Goal: Task Accomplishment & Management: Use online tool/utility

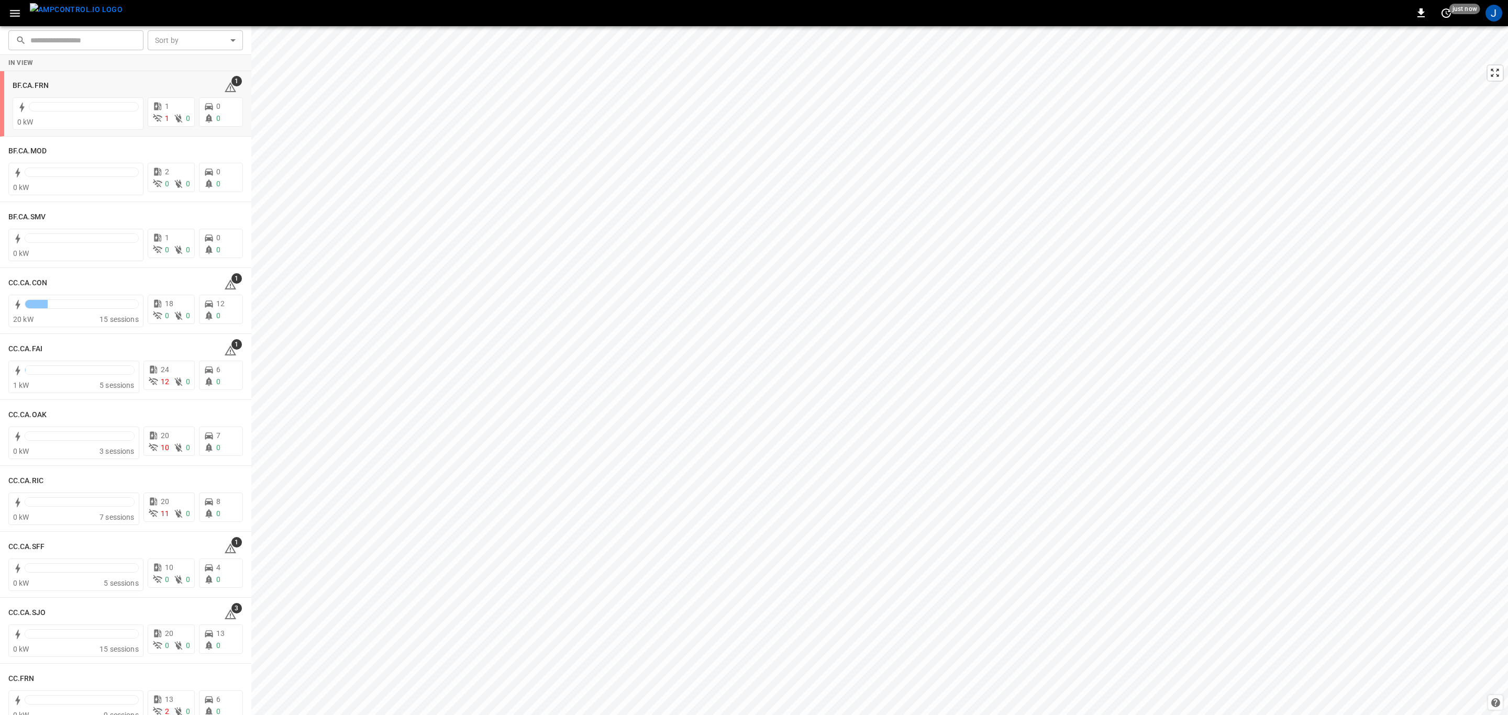
click at [123, 84] on div "BF.CA.FRN" at bounding box center [112, 85] width 199 height 13
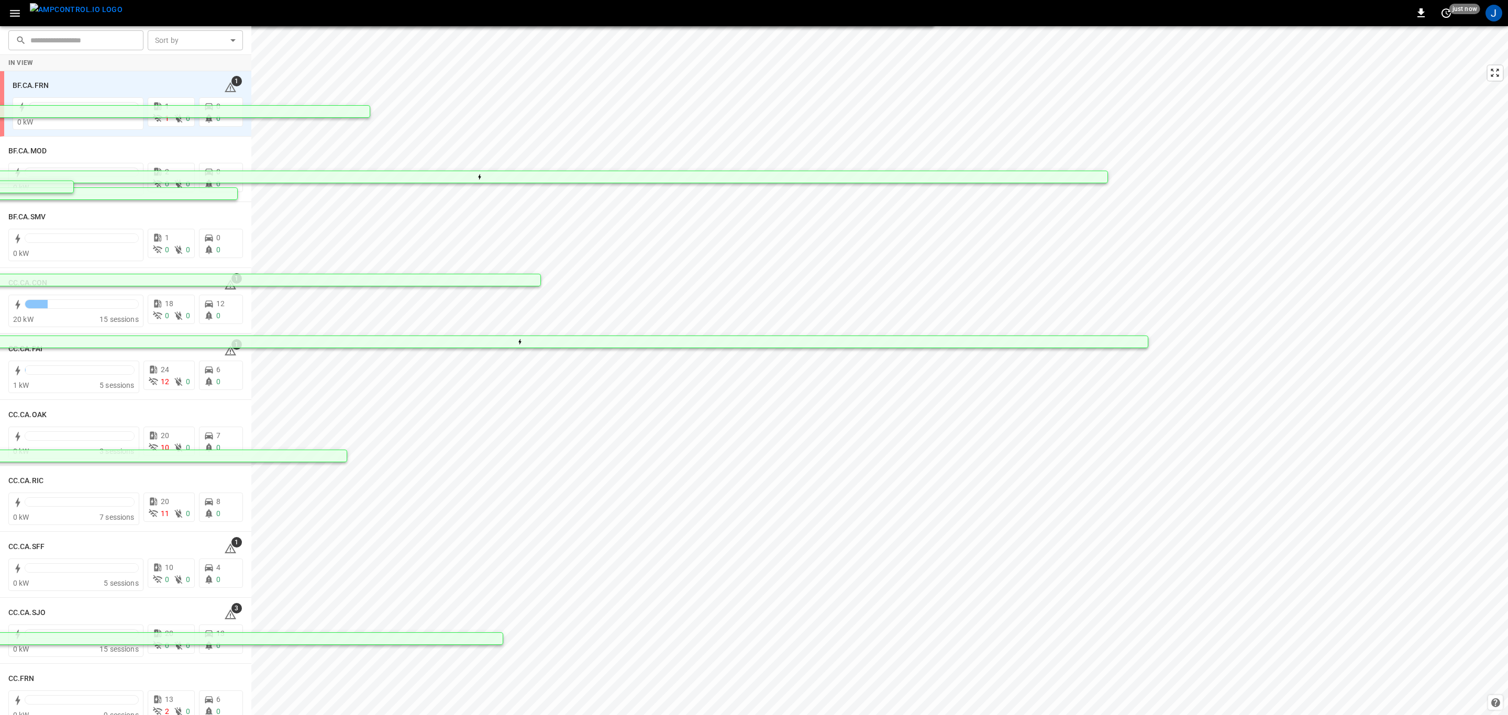
click at [38, 83] on h6 "BF.CA.FRN" at bounding box center [31, 86] width 36 height 12
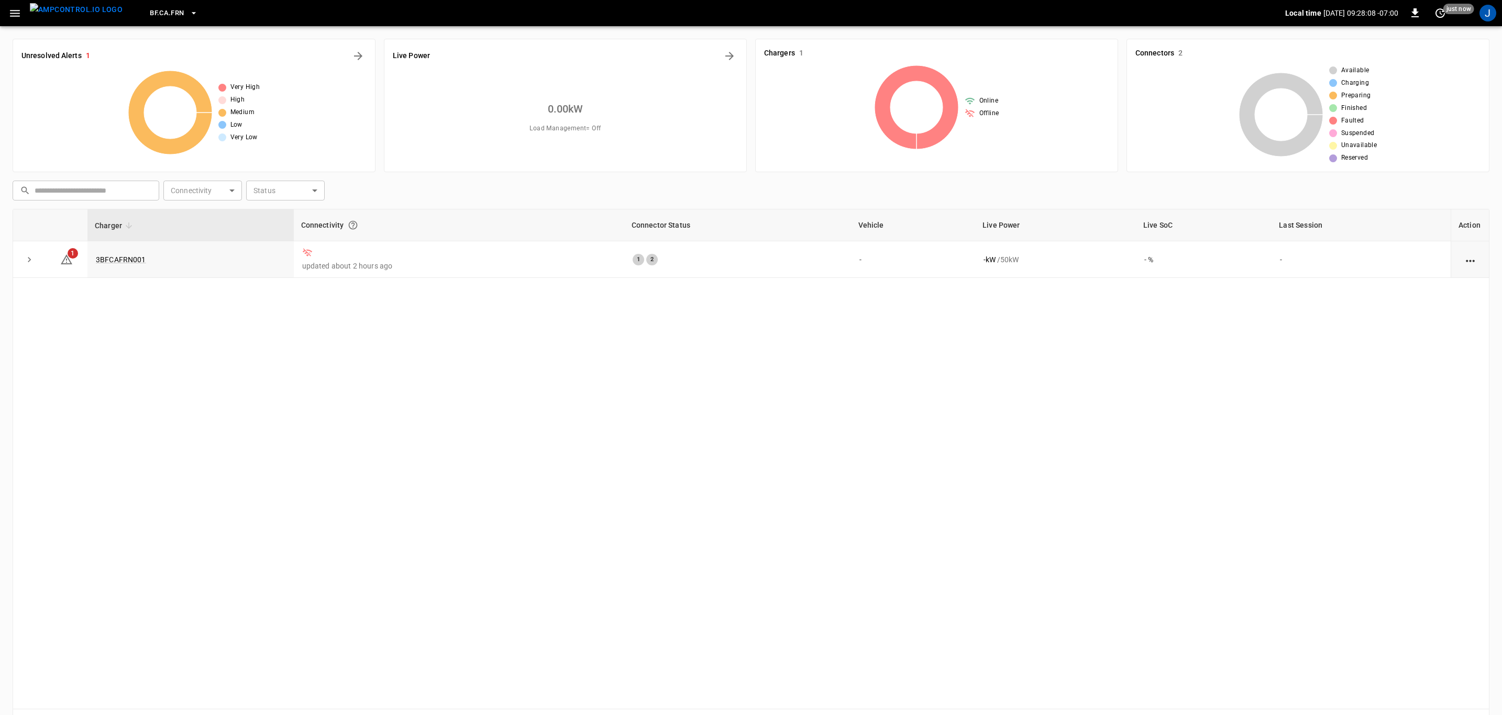
click at [191, 14] on icon "button" at bounding box center [193, 13] width 4 height 2
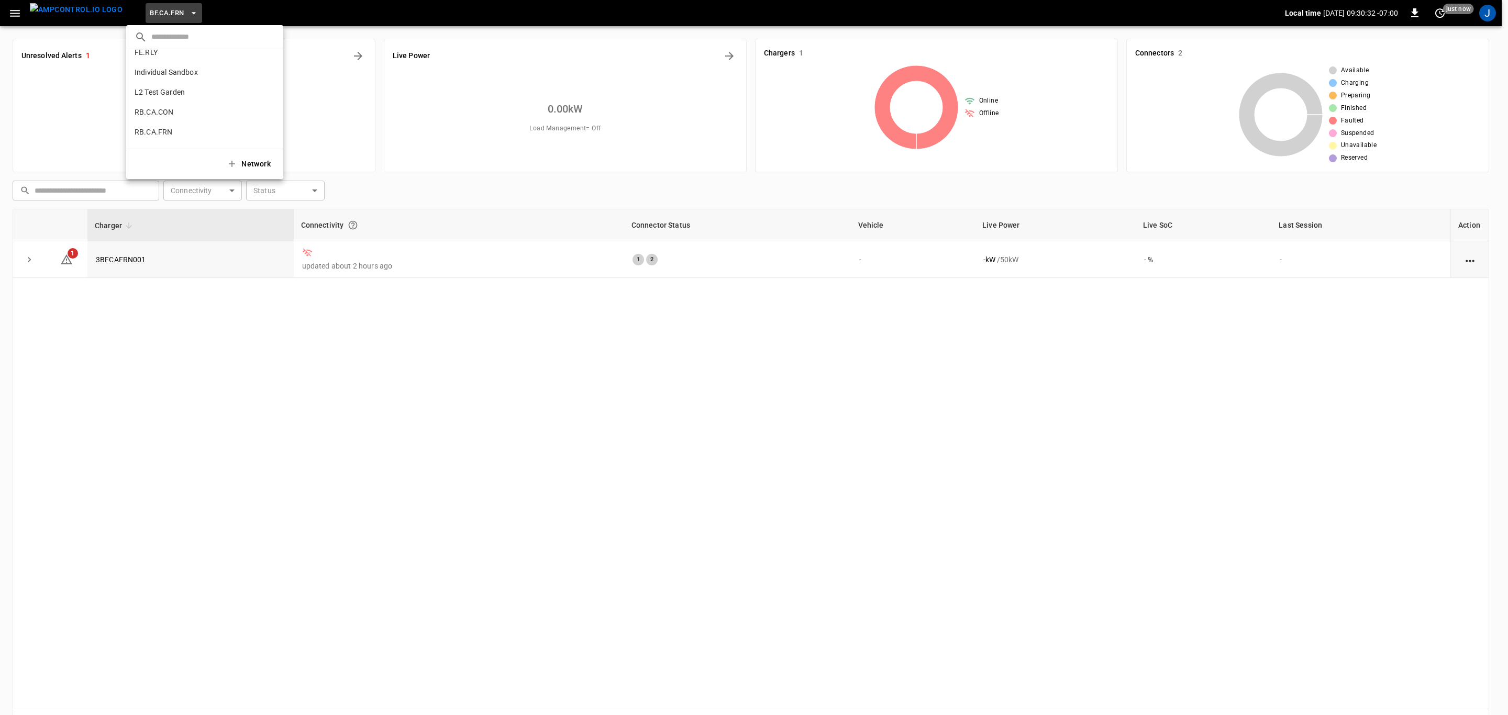
scroll to position [567, 0]
click at [160, 74] on p "RB.CA.GRD" at bounding box center [186, 73] width 102 height 10
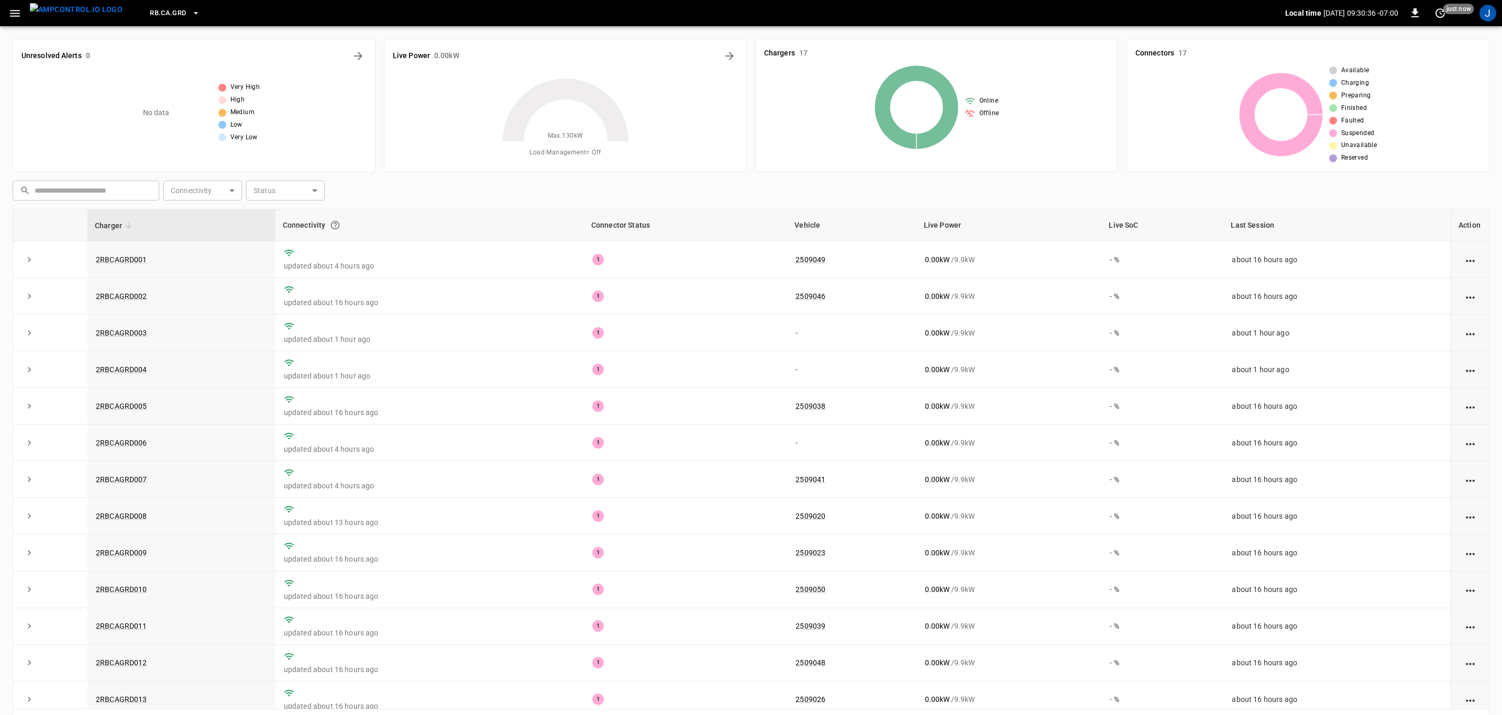
click at [16, 13] on icon "button" at bounding box center [15, 13] width 10 height 7
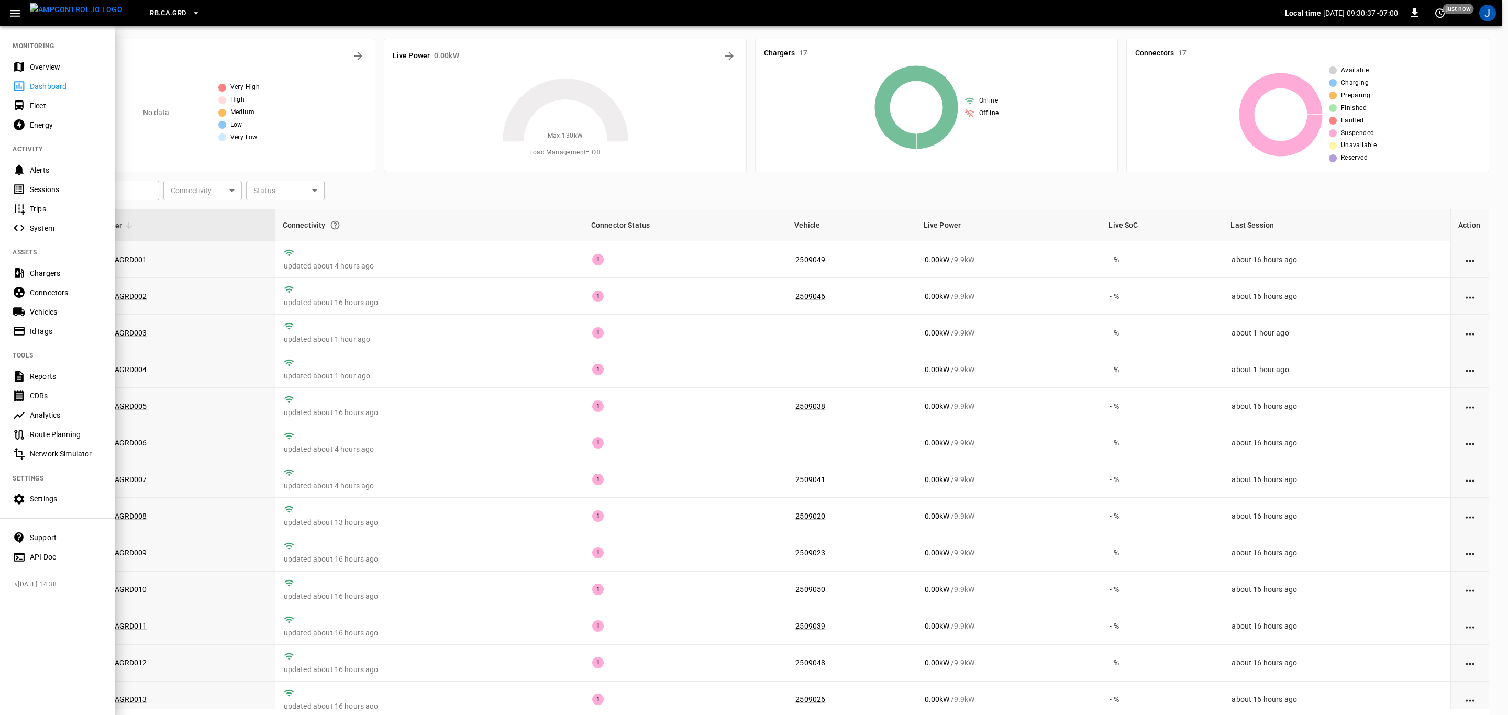
click at [45, 109] on div "Fleet" at bounding box center [66, 106] width 73 height 10
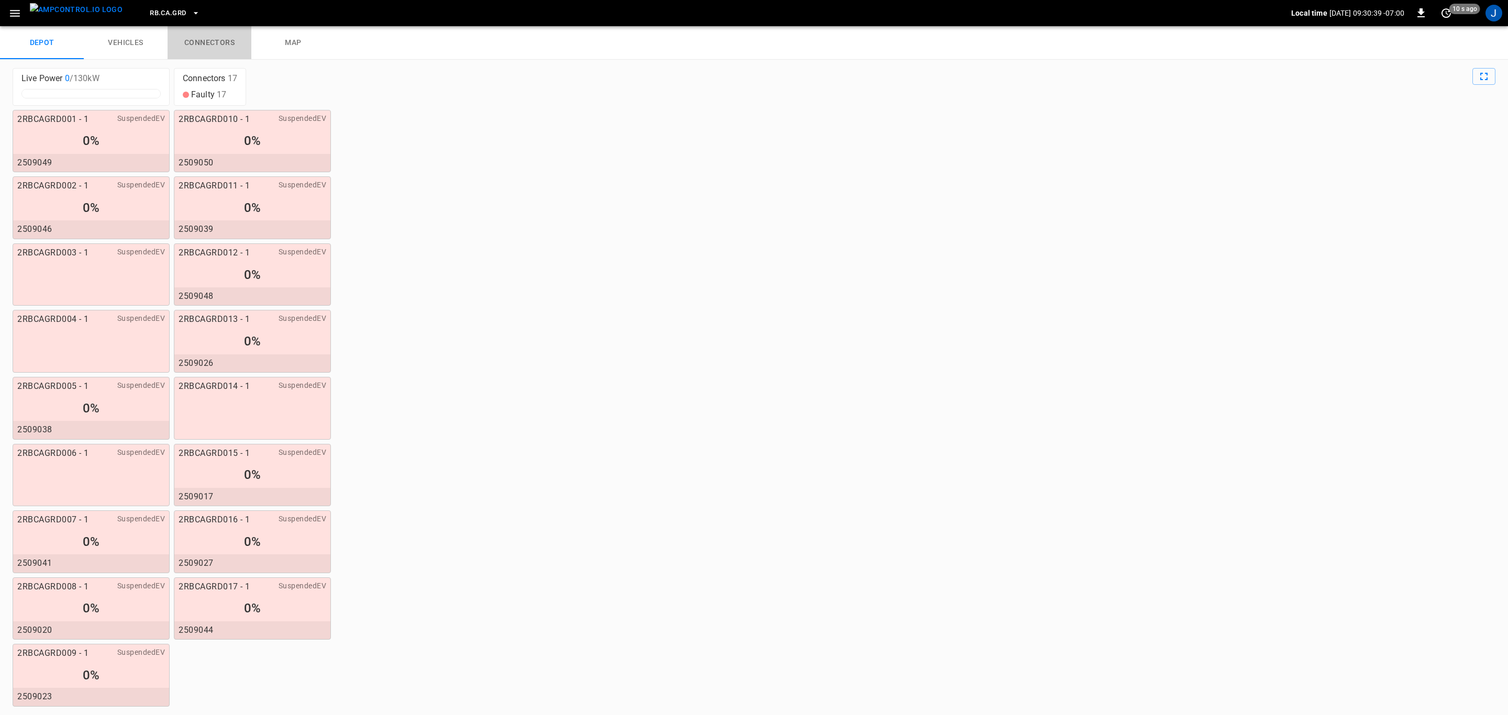
click at [209, 43] on link "connectors" at bounding box center [210, 43] width 84 height 34
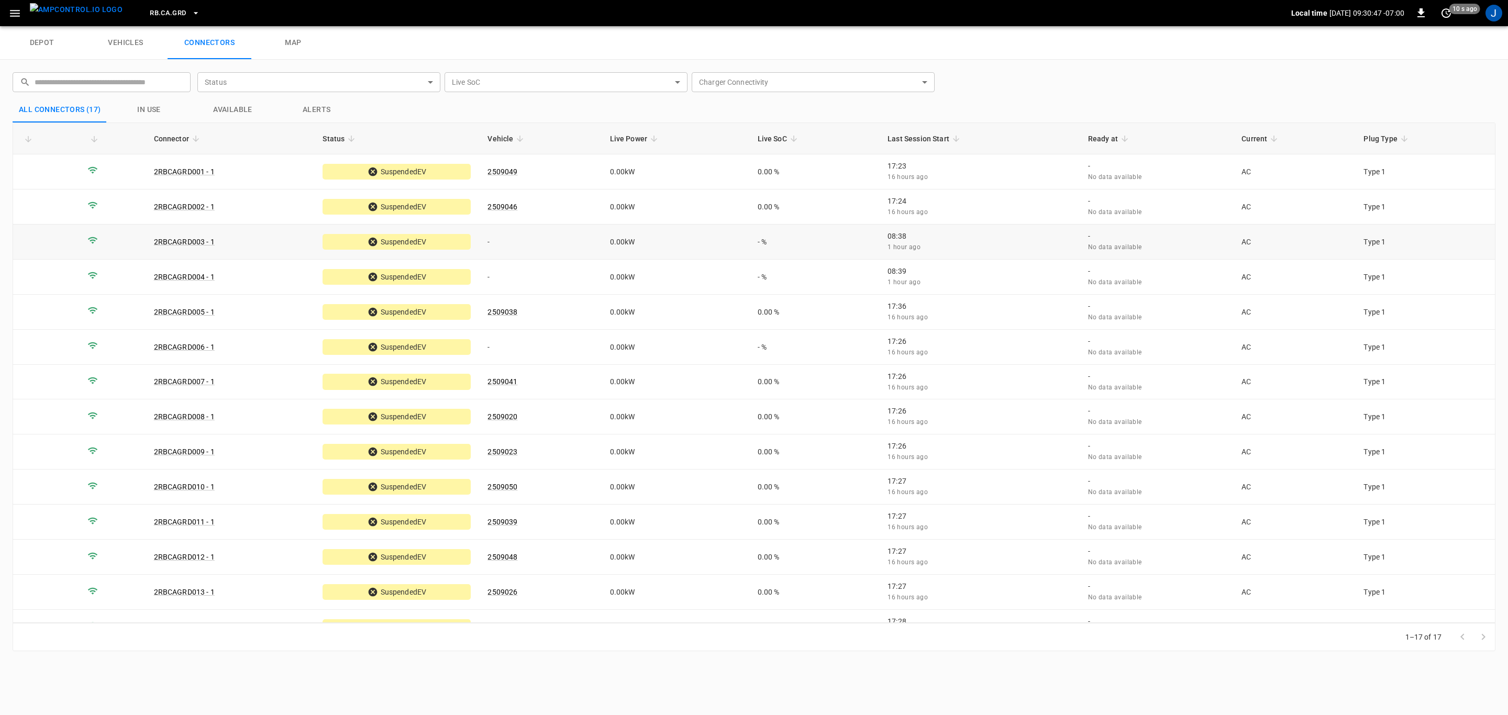
click at [492, 244] on td "-" at bounding box center [540, 242] width 122 height 35
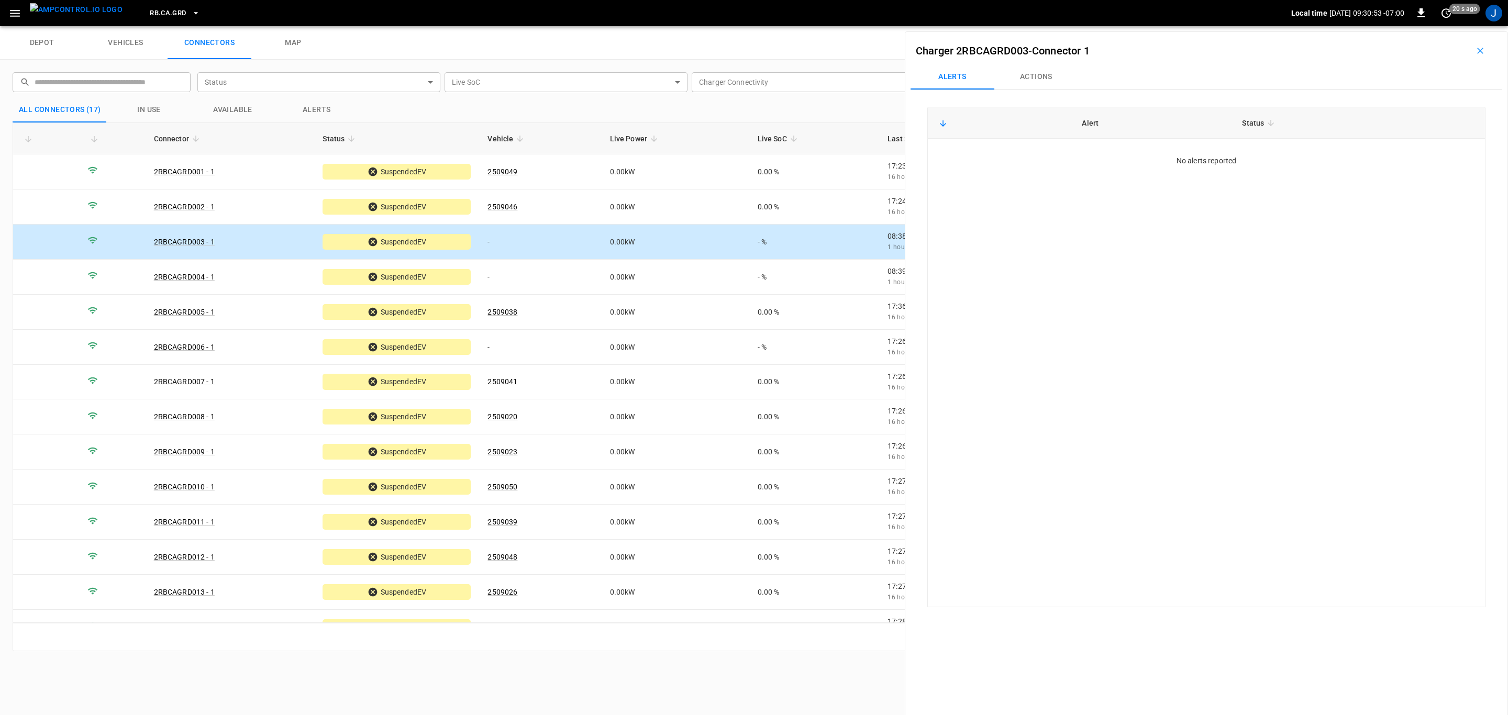
click at [1042, 79] on button "Actions" at bounding box center [1036, 76] width 84 height 25
click at [1377, 159] on div "Vehicle Name Vehicle Name" at bounding box center [1414, 155] width 120 height 19
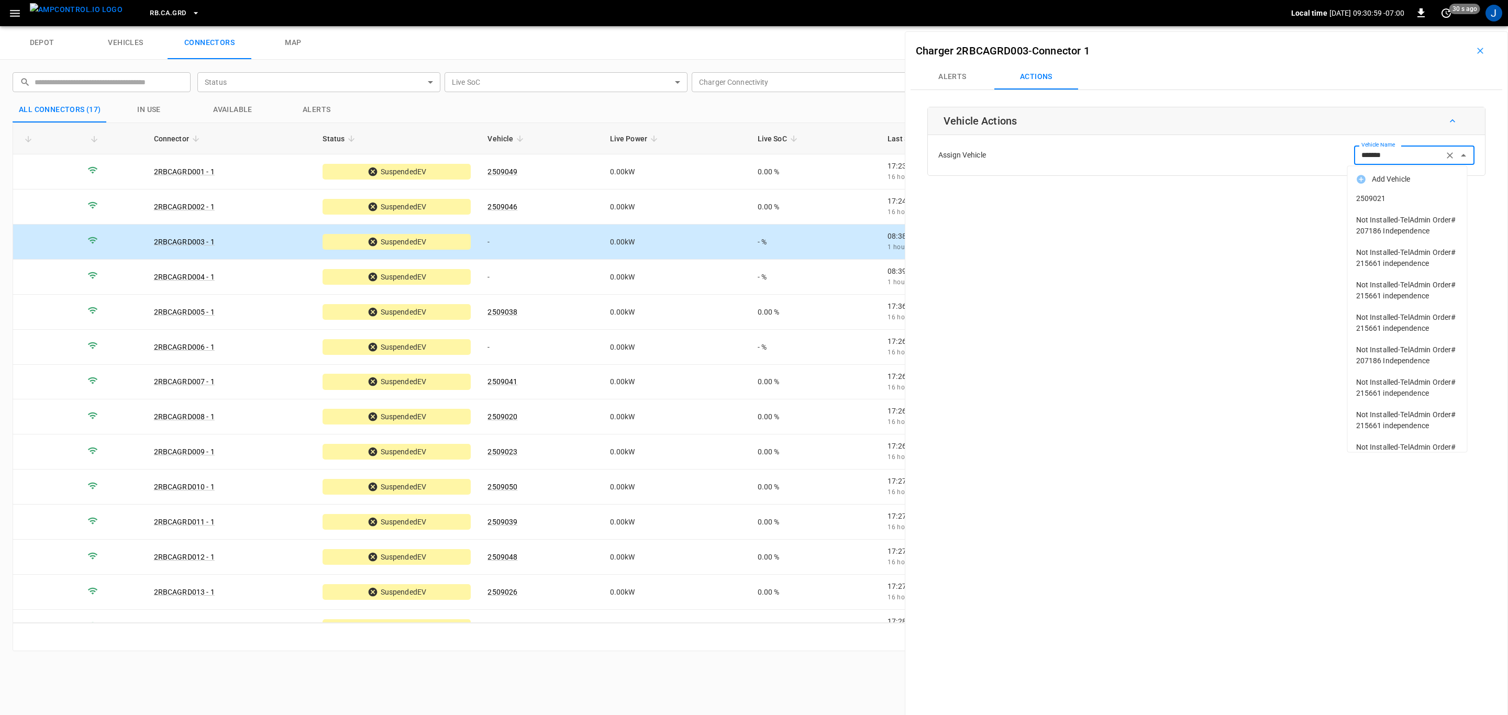
click at [1375, 200] on span "2509021" at bounding box center [1407, 198] width 103 height 11
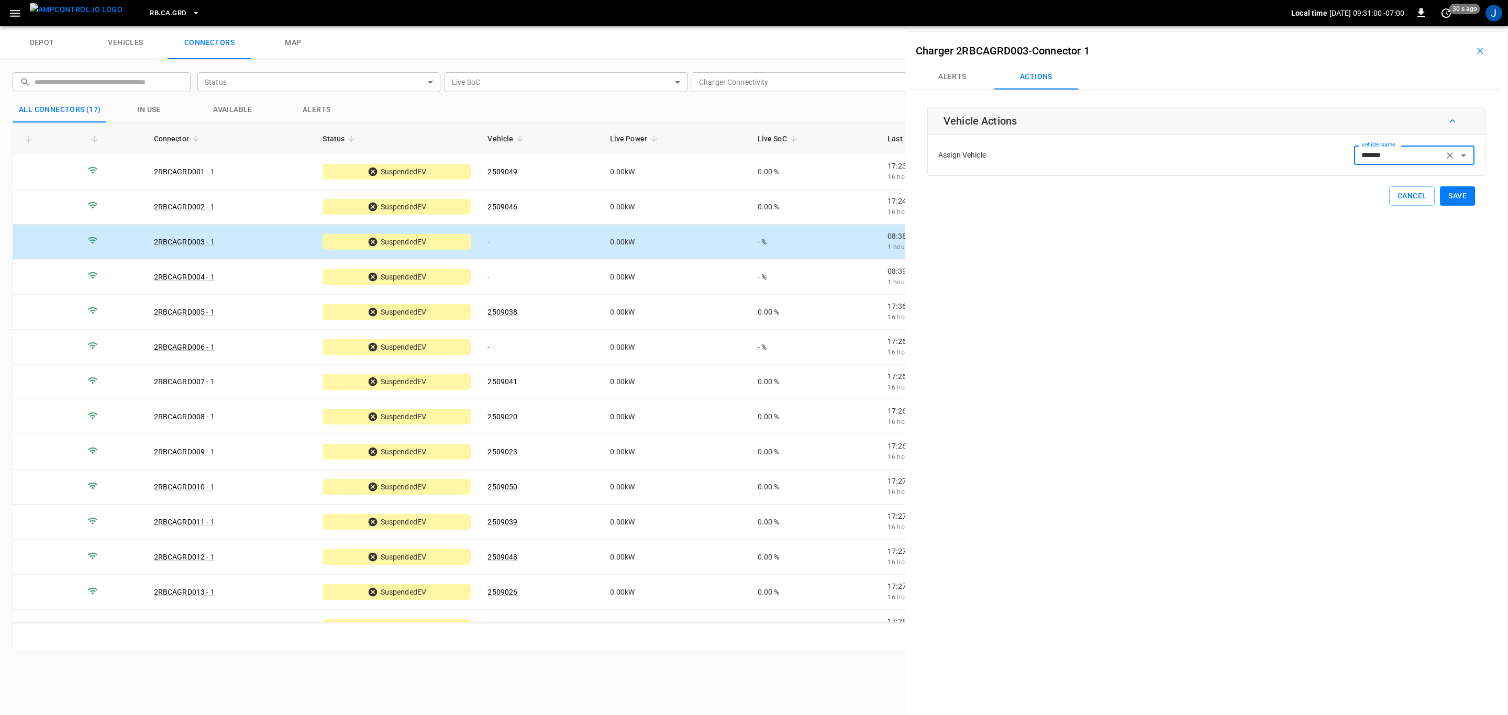
type input "*******"
click at [1459, 201] on button "Save" at bounding box center [1457, 195] width 35 height 19
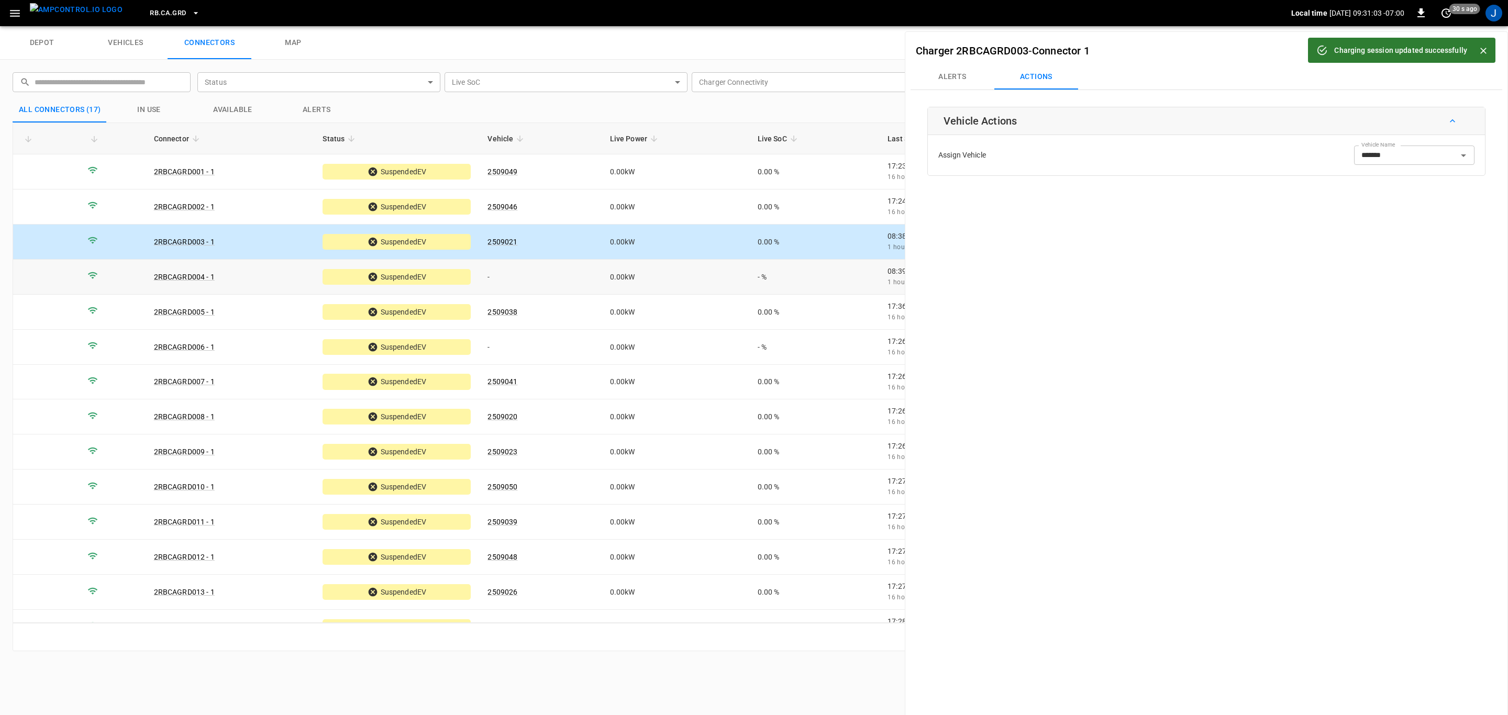
click at [496, 275] on td "-" at bounding box center [540, 277] width 122 height 35
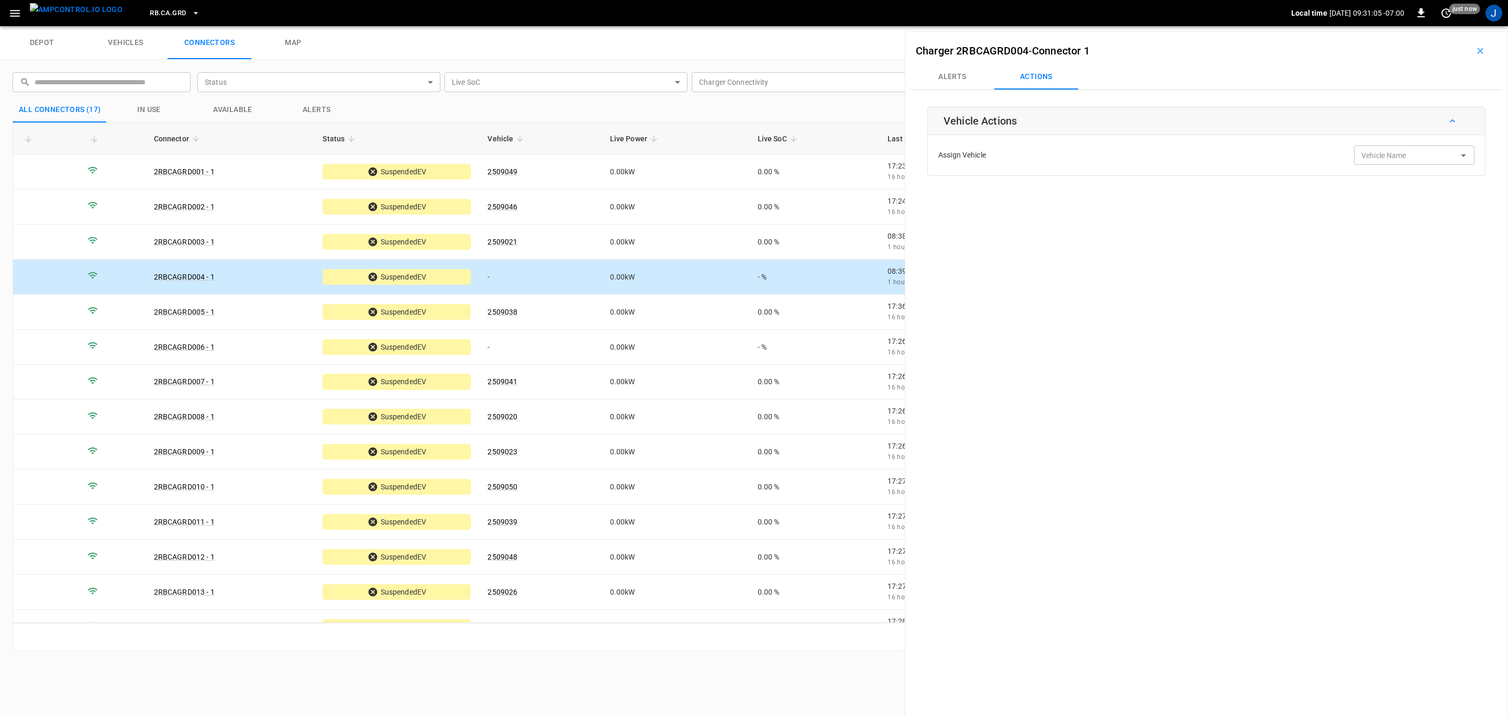
click at [1381, 160] on div "Vehicle Name Vehicle Name" at bounding box center [1414, 155] width 120 height 19
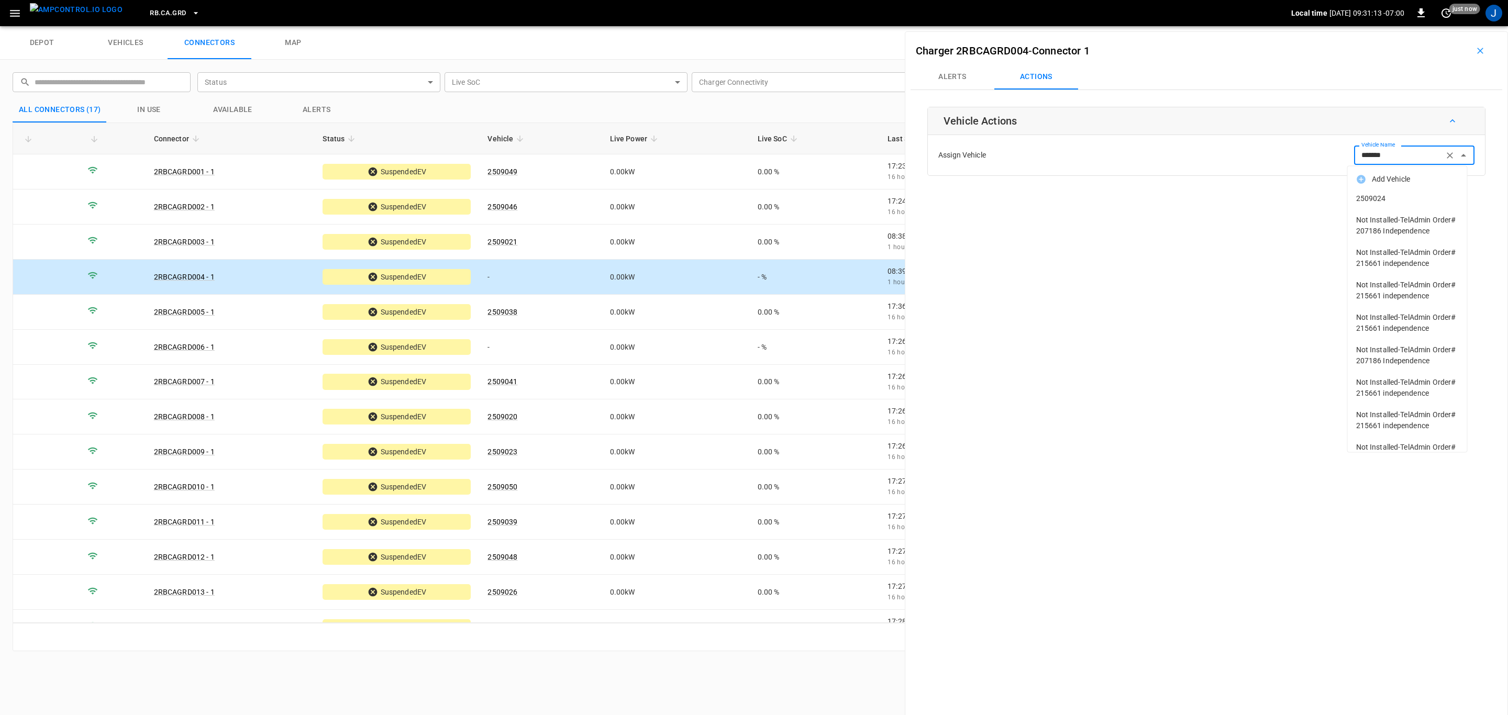
click at [1376, 197] on span "2509024" at bounding box center [1407, 198] width 103 height 11
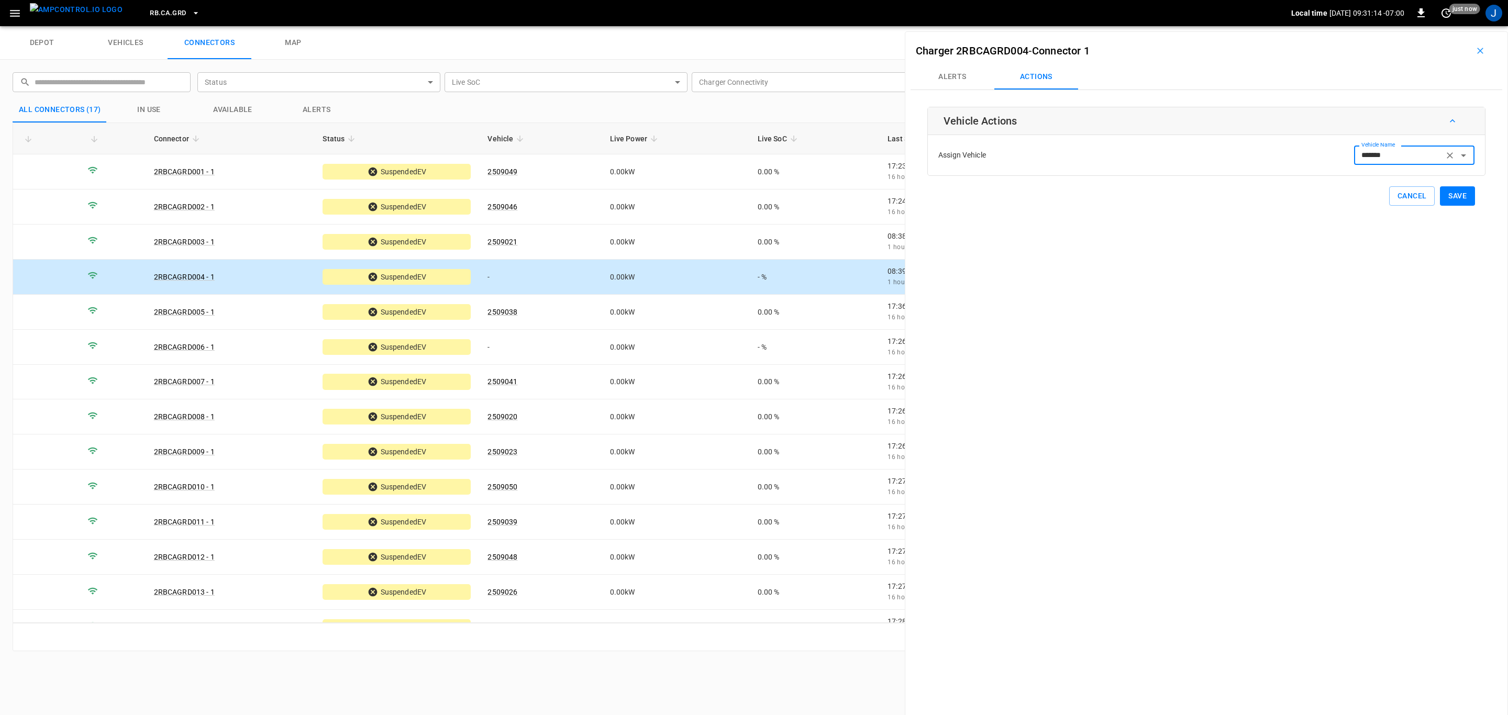
type input "*******"
click at [1455, 198] on button "Save" at bounding box center [1457, 195] width 35 height 19
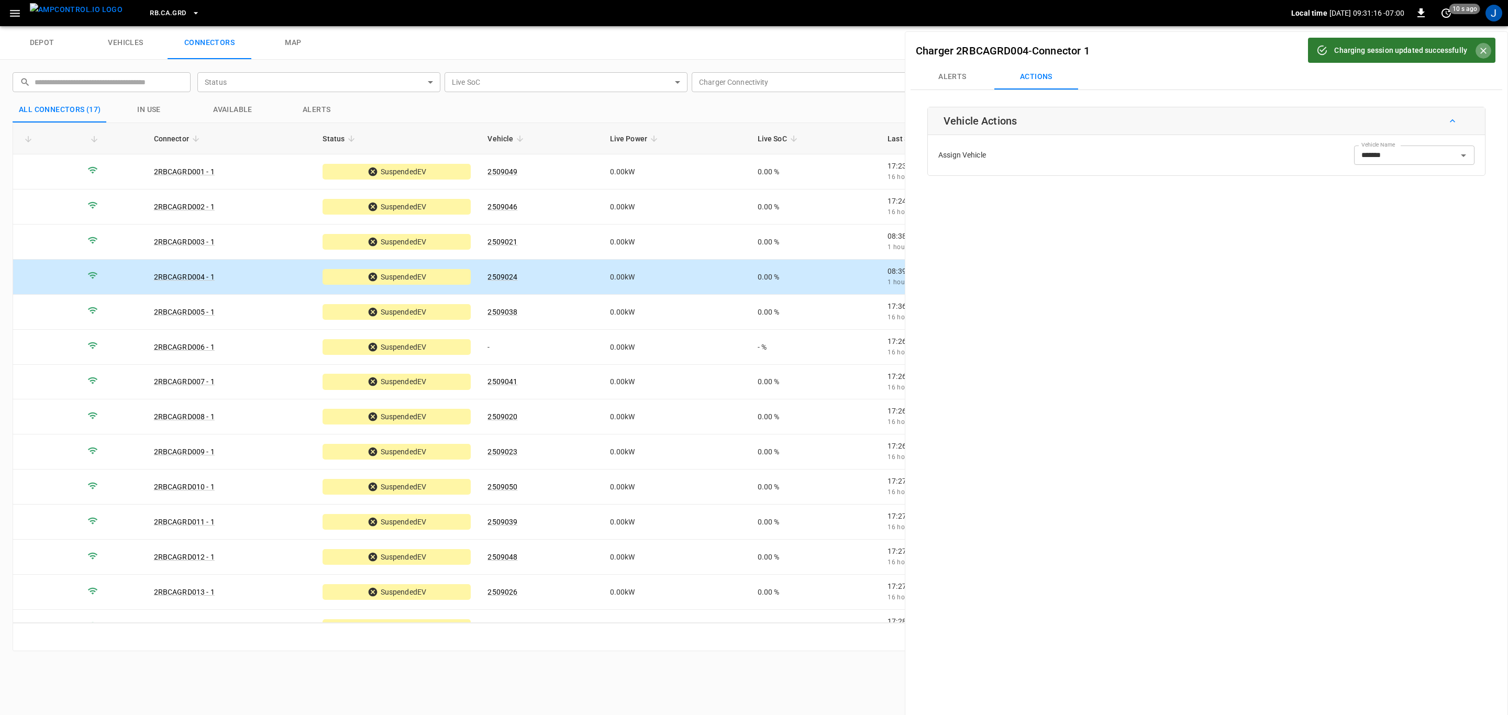
click at [1485, 48] on icon "Close" at bounding box center [1483, 51] width 10 height 10
click at [1477, 52] on icon "button" at bounding box center [1480, 51] width 6 height 6
